Goal: Entertainment & Leisure: Consume media (video, audio)

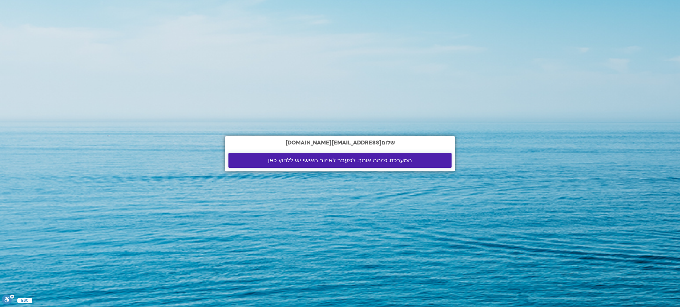
click at [316, 159] on span "המערכת מזהה אותך. למעבר לאיזור האישי יש ללחוץ כאן" at bounding box center [340, 160] width 144 height 6
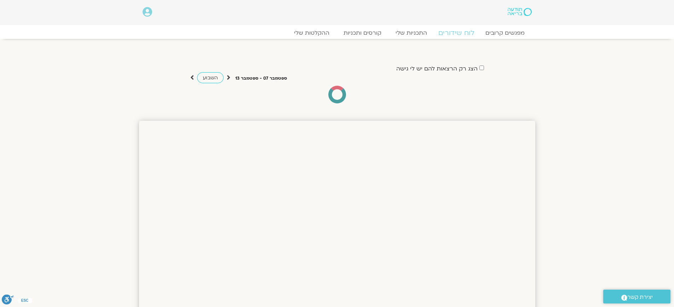
click at [469, 32] on link "לוח שידורים" at bounding box center [456, 33] width 53 height 8
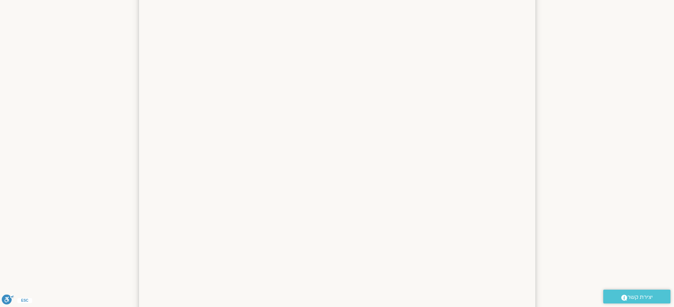
scroll to position [582, 0]
click at [346, 21] on div "מדיטציה רכה מיכל גורל יום ראשון 21:00-21:30 כניסה" at bounding box center [342, 12] width 283 height 18
click at [212, 7] on link "כניסה" at bounding box center [216, 8] width 25 height 11
click at [193, 7] on icon at bounding box center [196, 10] width 6 height 10
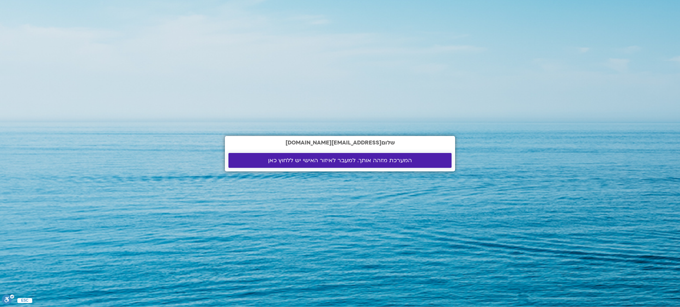
click at [353, 162] on span "המערכת מזהה אותך. למעבר לאיזור האישי יש ללחוץ כאן" at bounding box center [340, 160] width 144 height 6
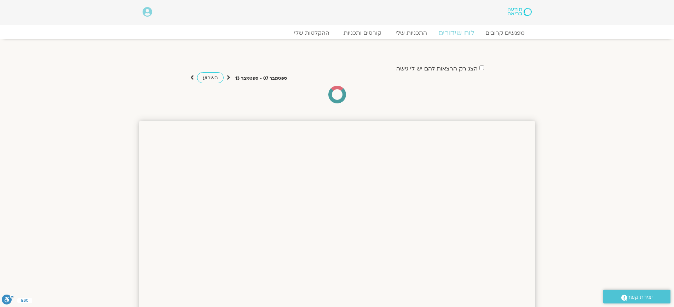
click at [462, 32] on link "לוח שידורים" at bounding box center [456, 33] width 53 height 8
